Goal: Navigation & Orientation: Go to known website

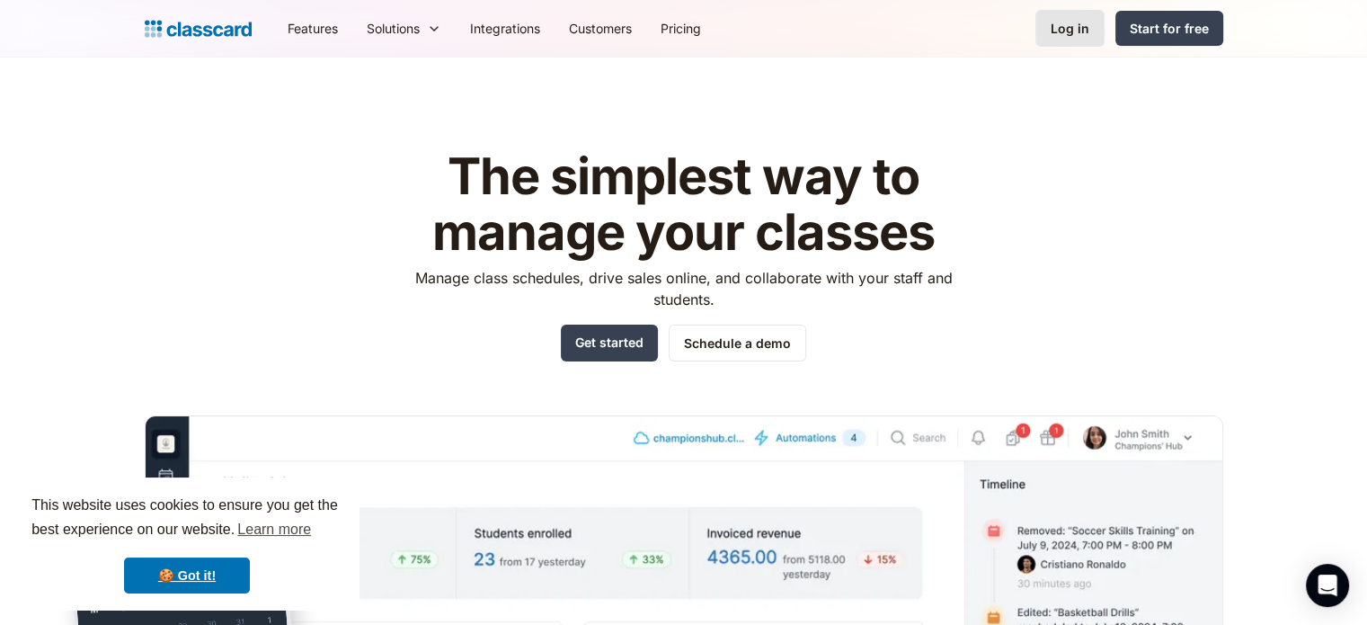
click at [1065, 34] on div "Log in" at bounding box center [1070, 28] width 39 height 19
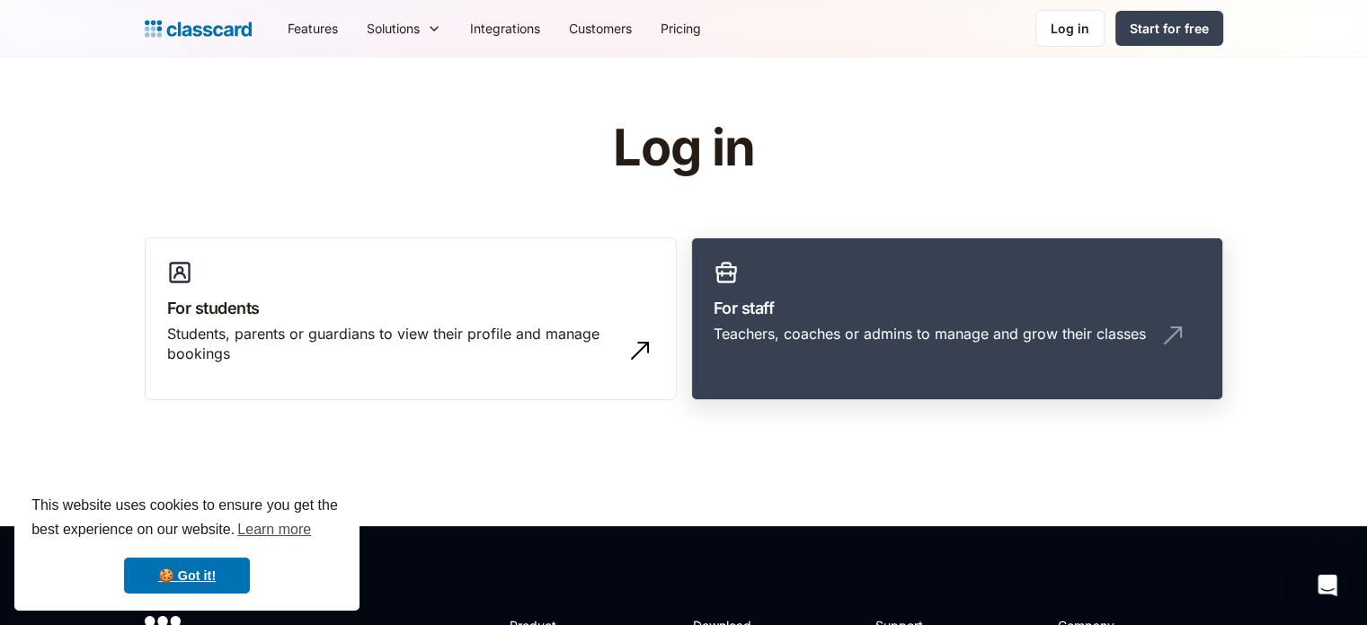
click at [867, 285] on link "For staff Teachers, coaches or admins to manage and grow their classes" at bounding box center [957, 319] width 532 height 164
